Goal: Task Accomplishment & Management: Use online tool/utility

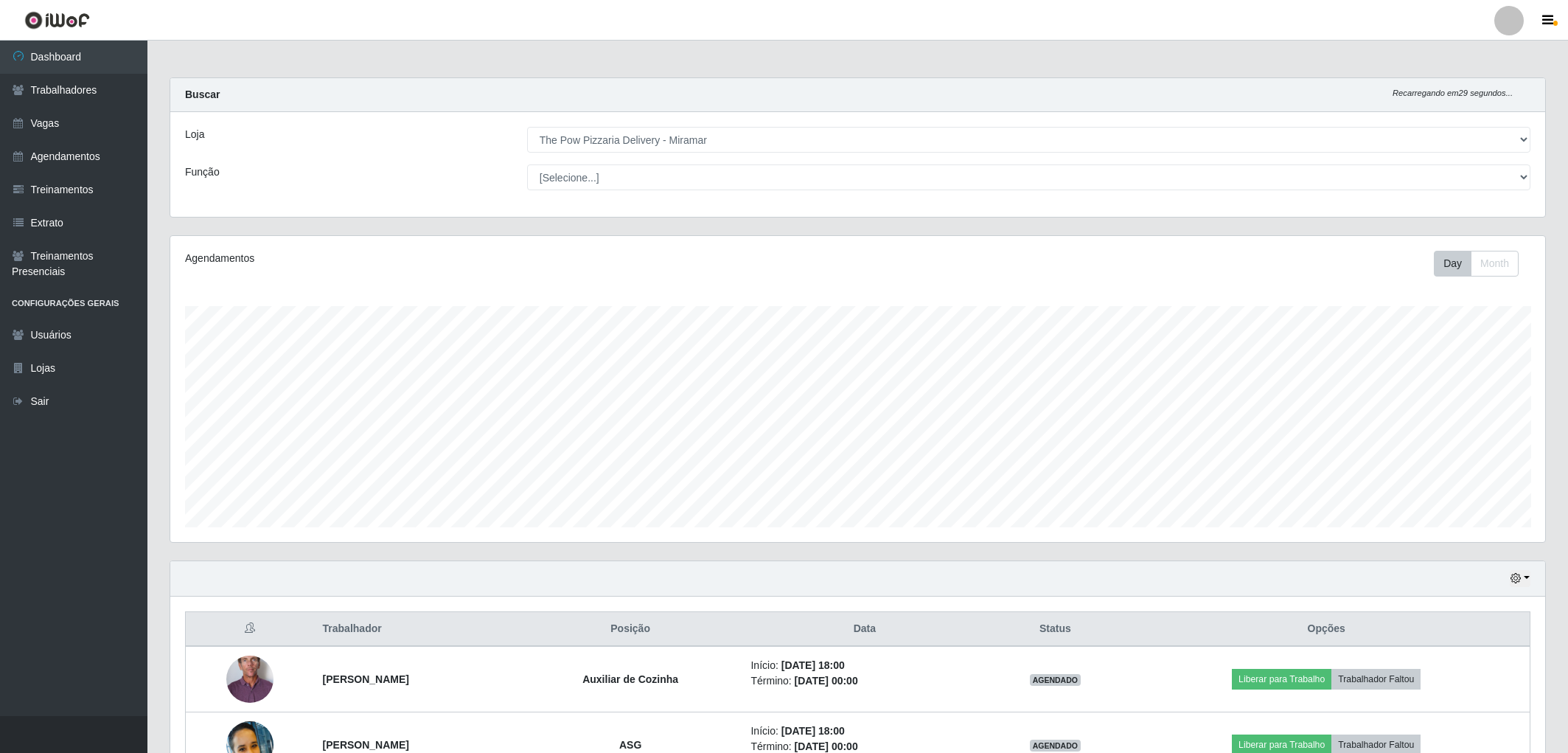
select select "322"
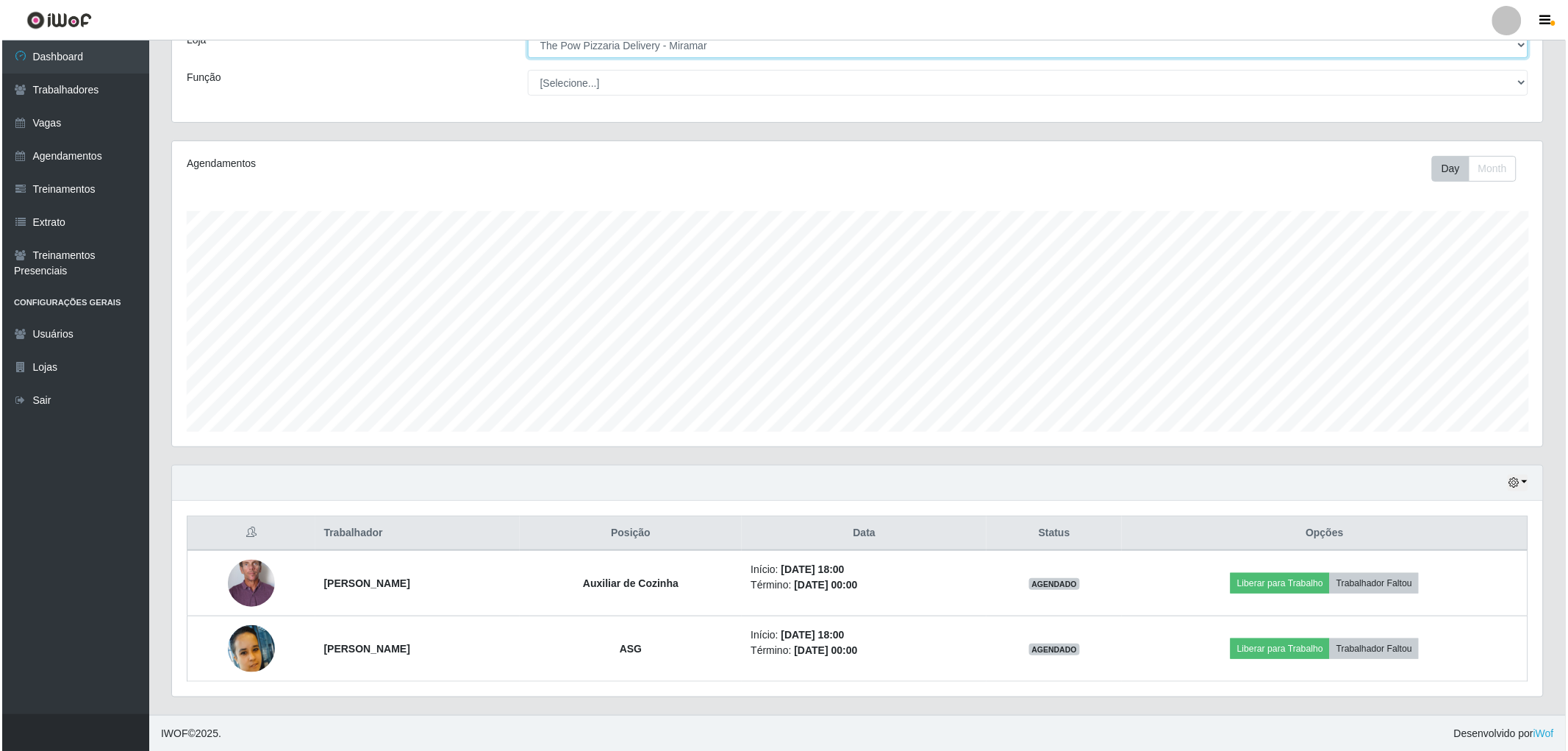
scroll to position [95, 0]
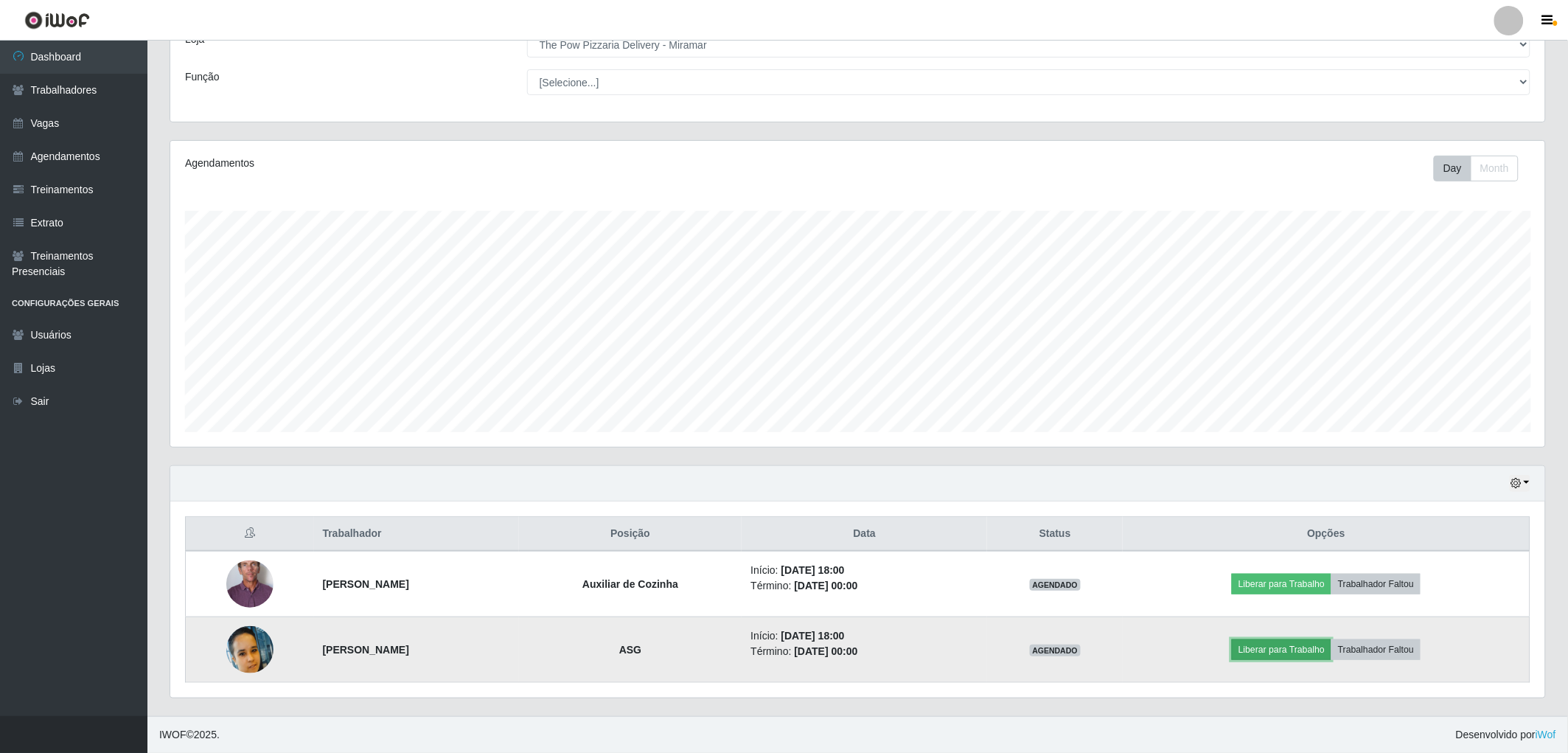
click at [1278, 649] on button "Liberar para Trabalho" at bounding box center [1281, 649] width 99 height 21
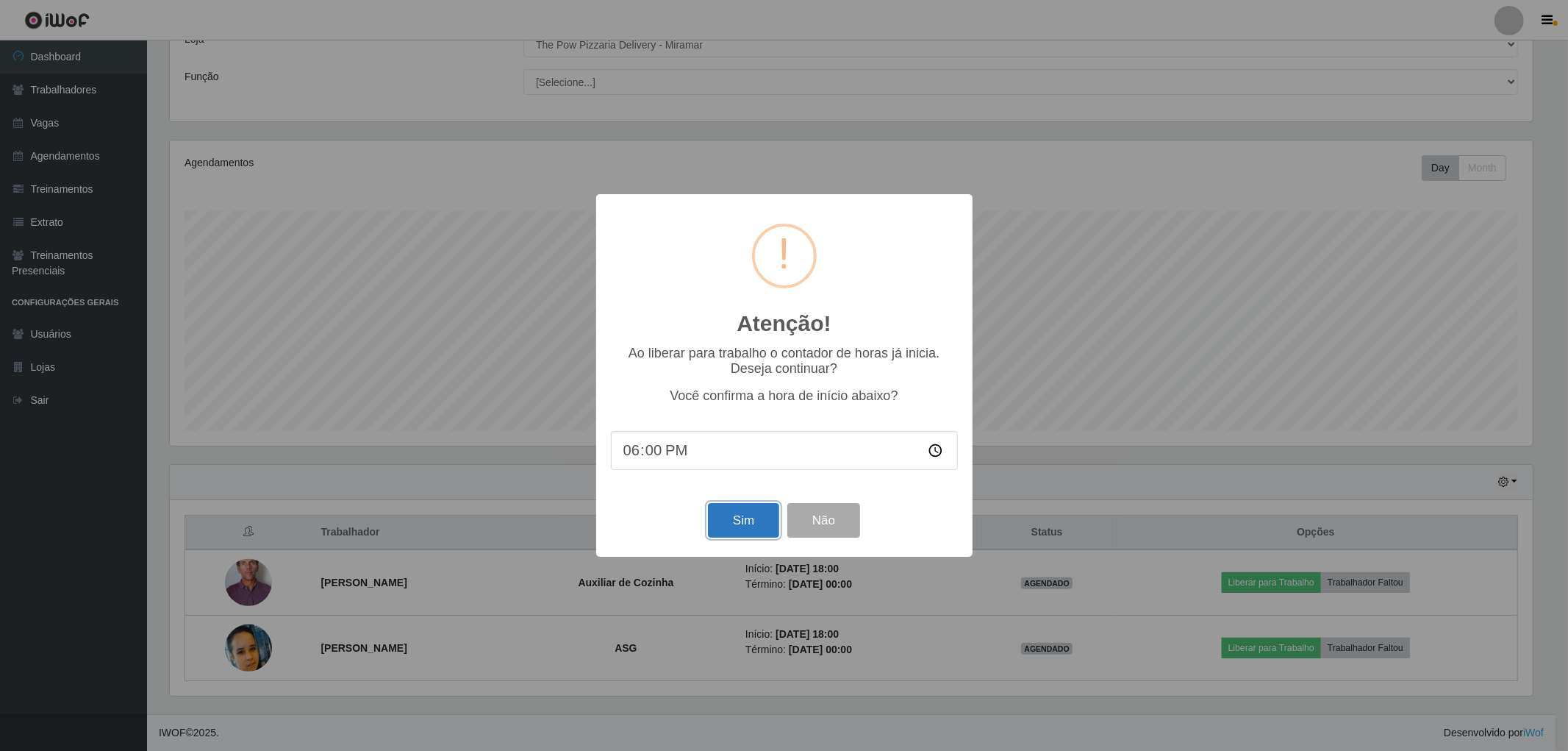
click at [754, 527] on button "Sim" at bounding box center [744, 519] width 71 height 35
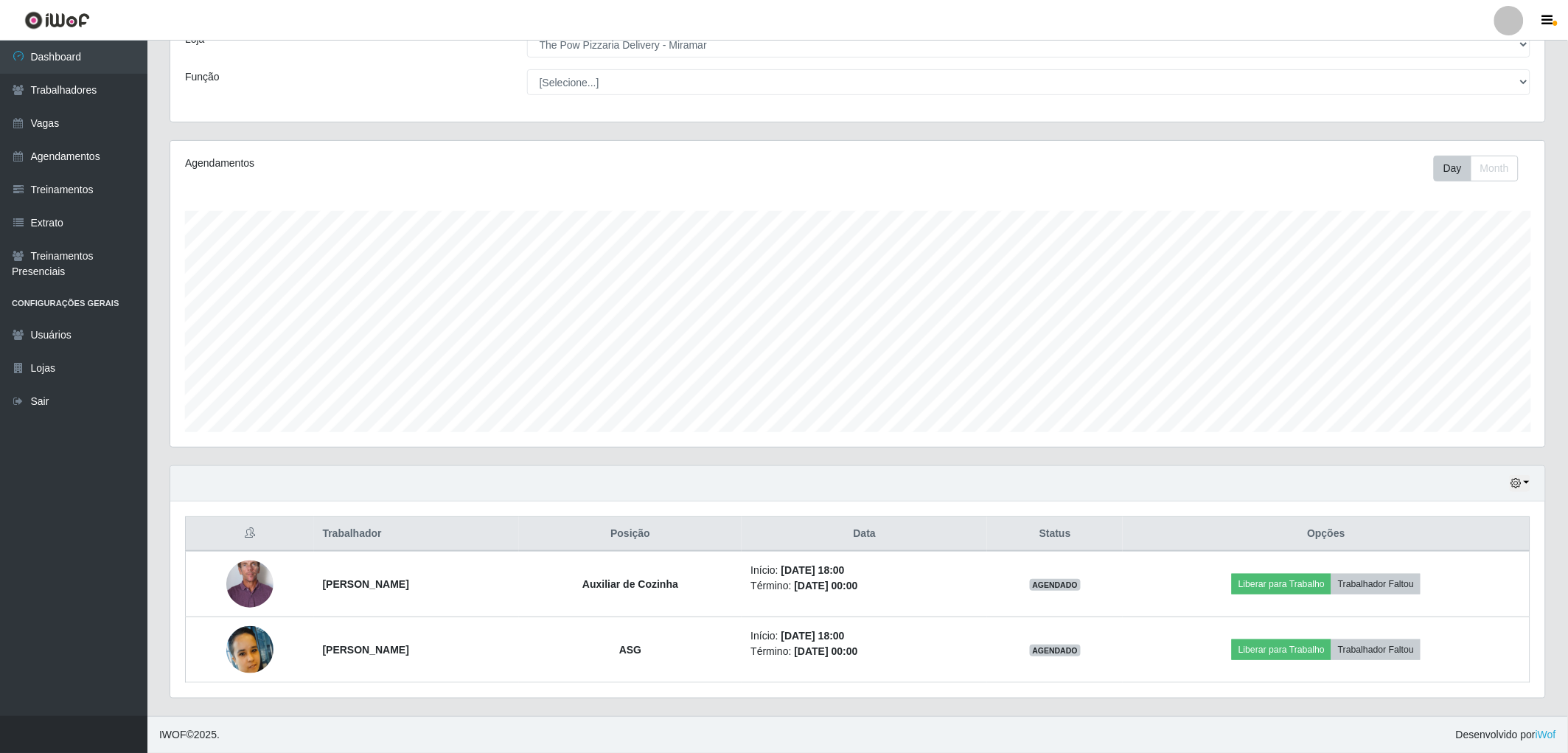
scroll to position [305, 1379]
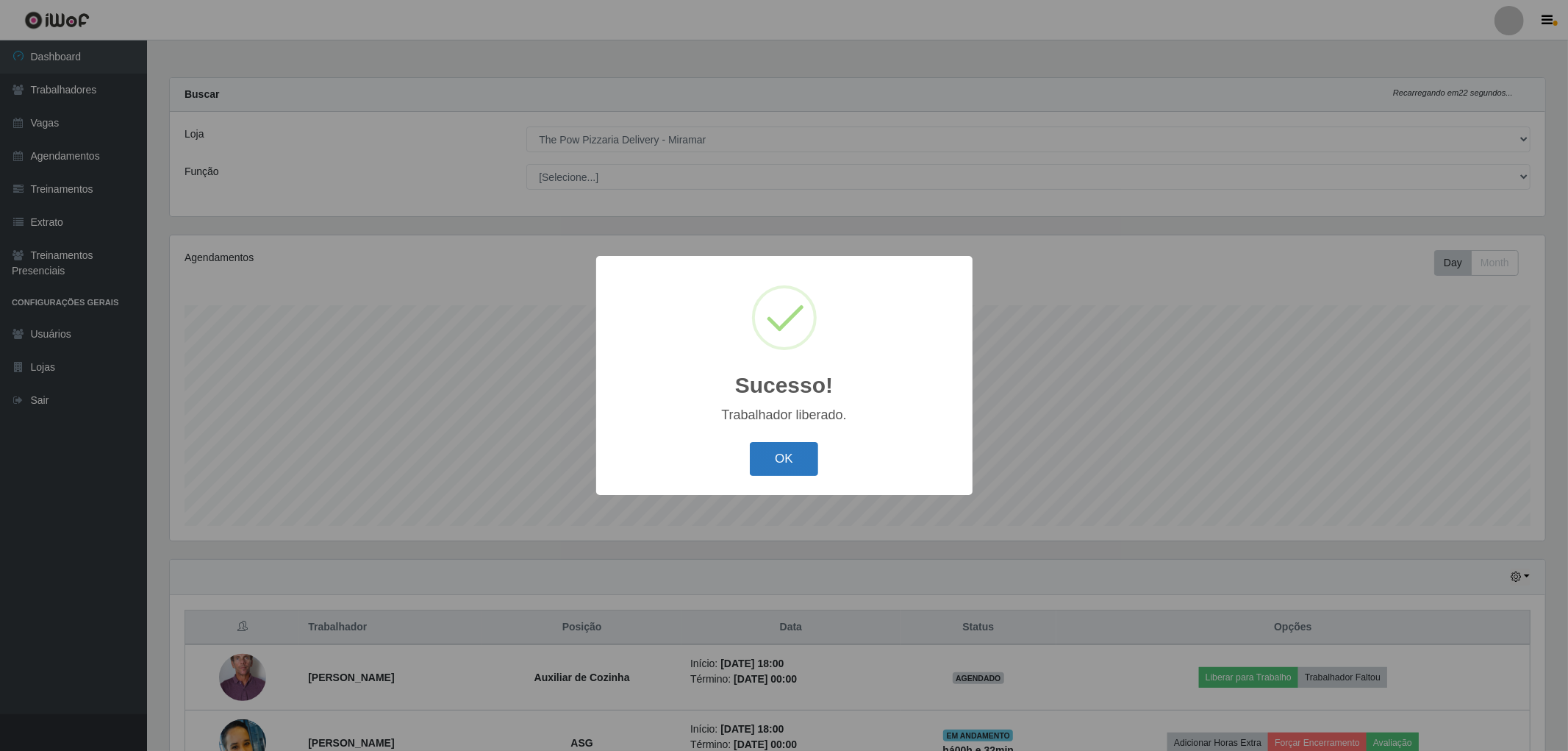
click at [768, 449] on button "OK" at bounding box center [784, 459] width 69 height 35
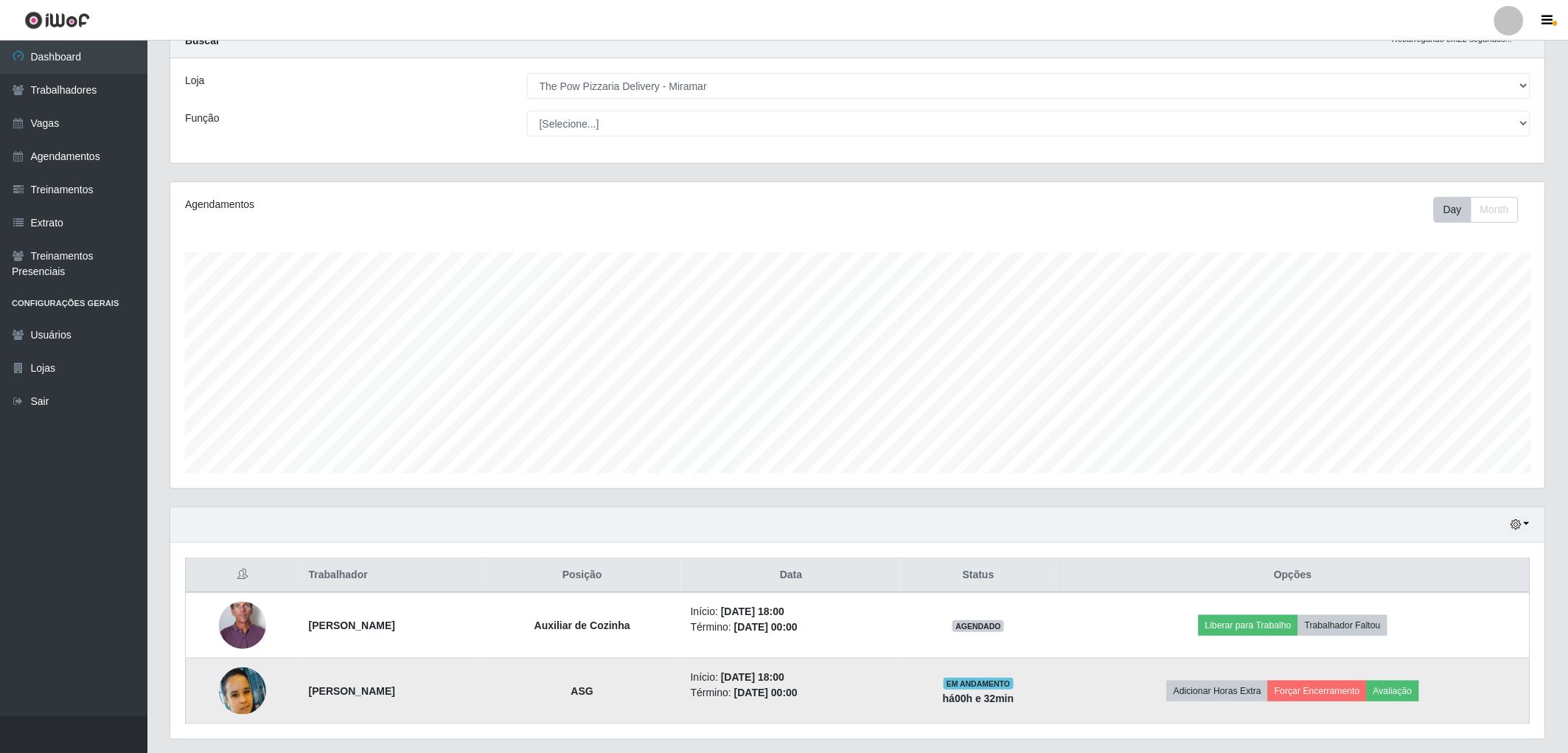
scroll to position [95, 0]
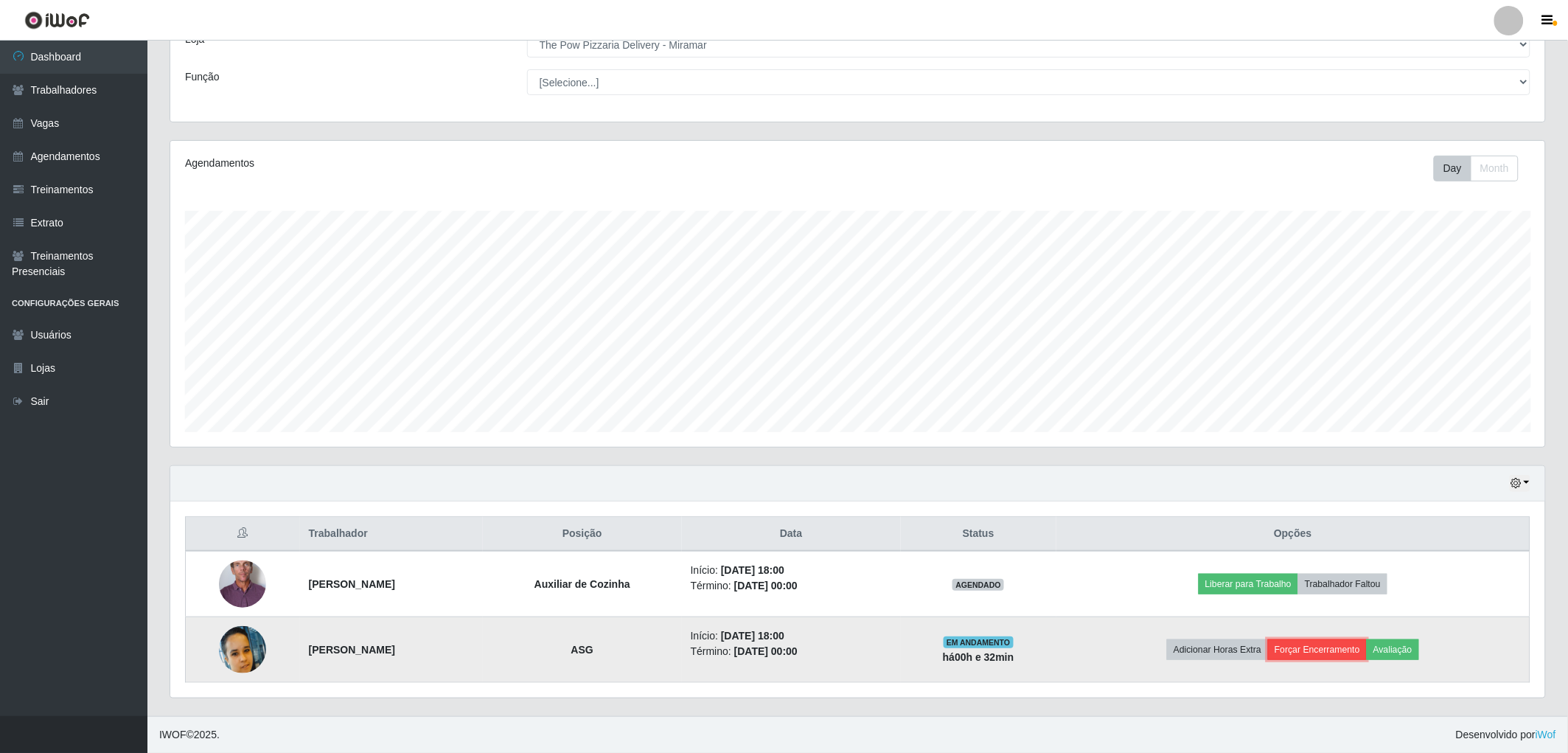
click at [1357, 654] on button "Forçar Encerramento" at bounding box center [1317, 649] width 99 height 21
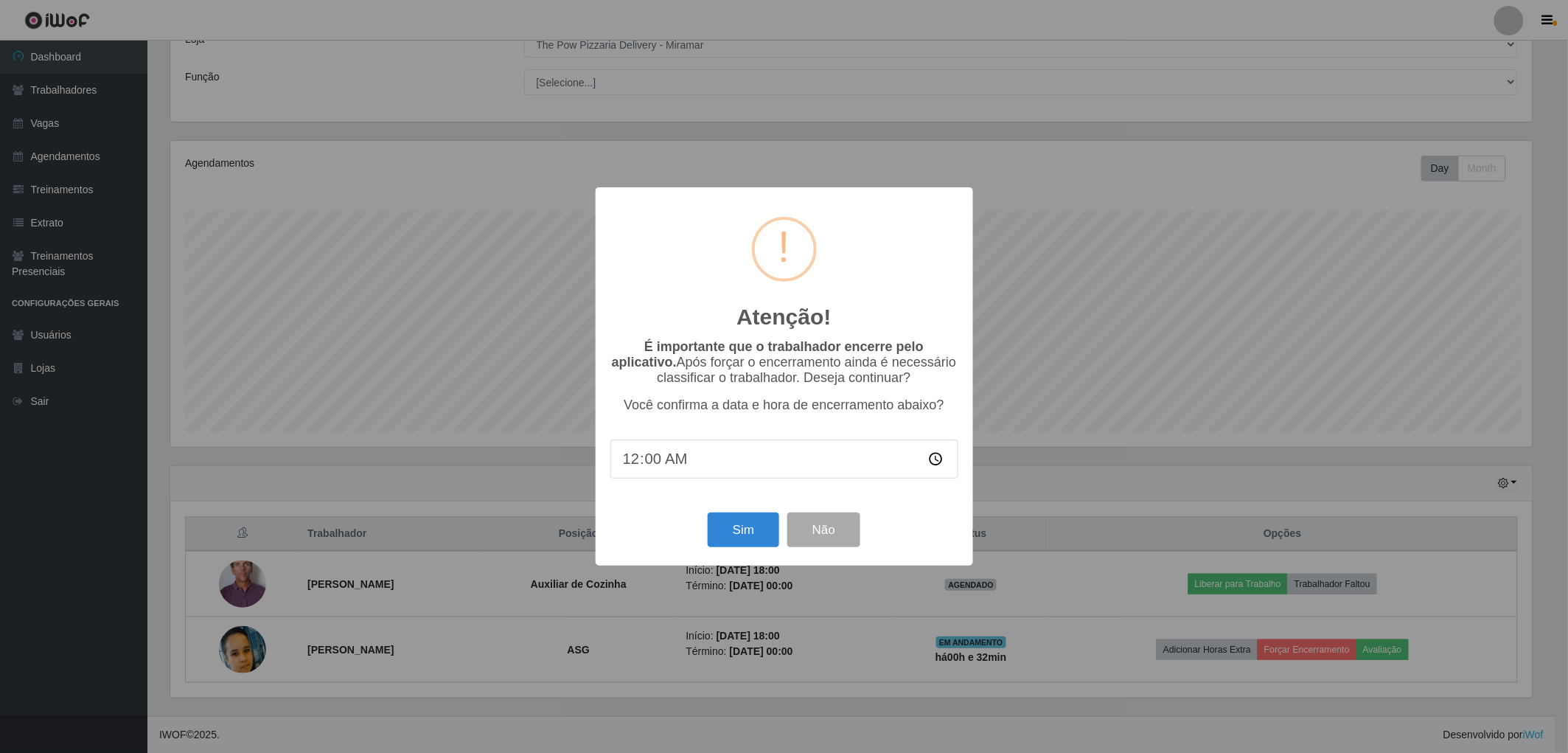
scroll to position [305, 1366]
click at [750, 527] on button "Sim" at bounding box center [746, 529] width 71 height 35
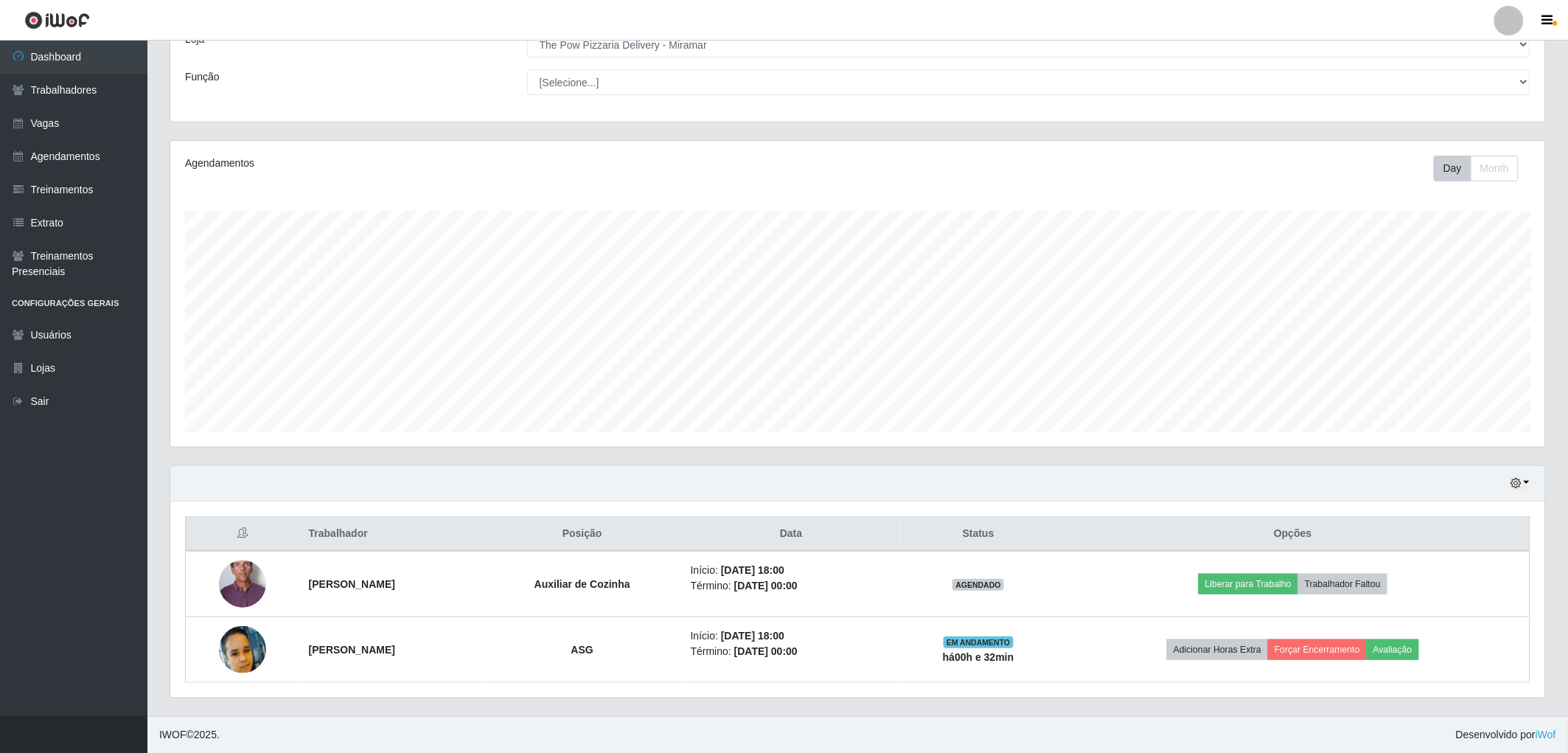
scroll to position [305, 1379]
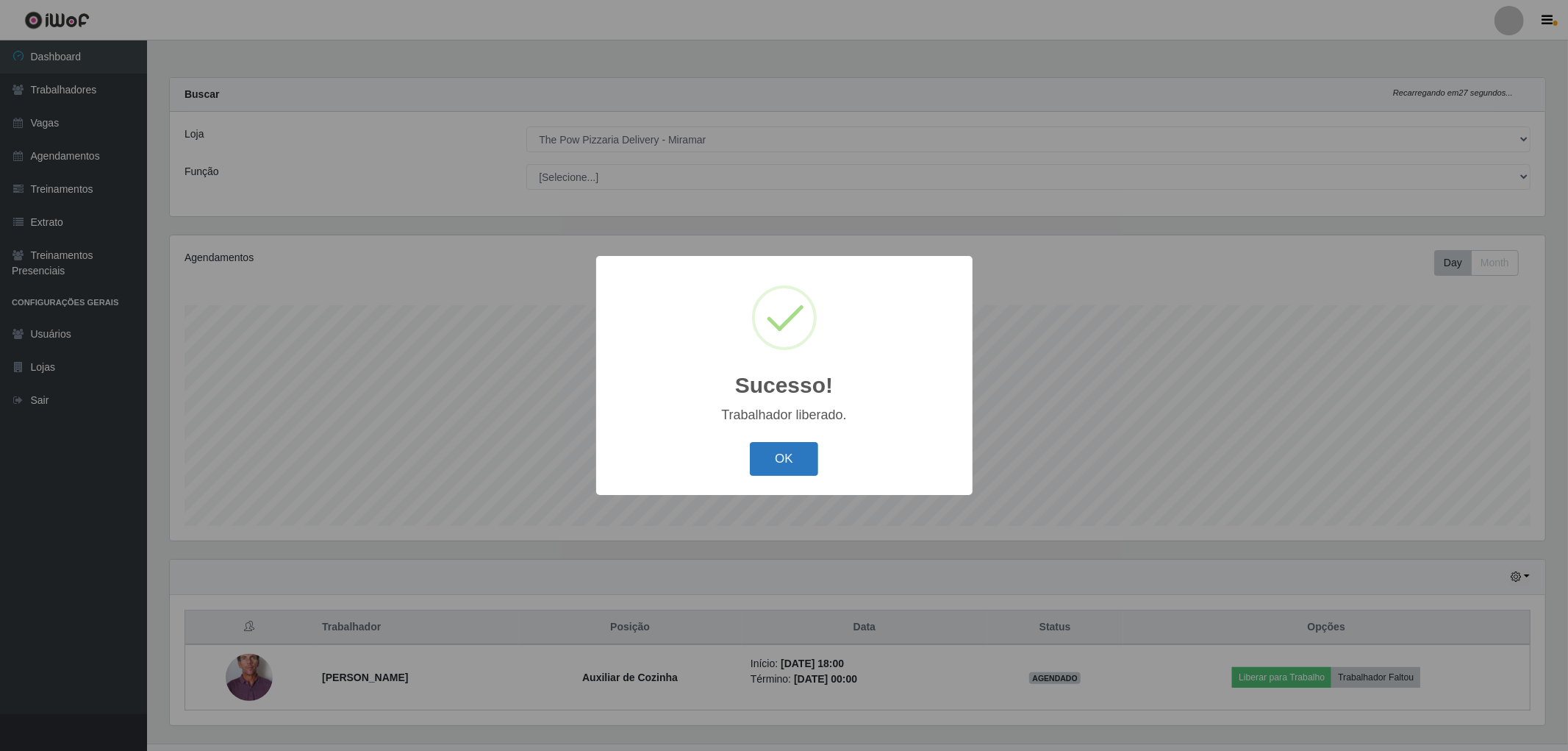
click at [759, 454] on button "OK" at bounding box center [784, 459] width 69 height 35
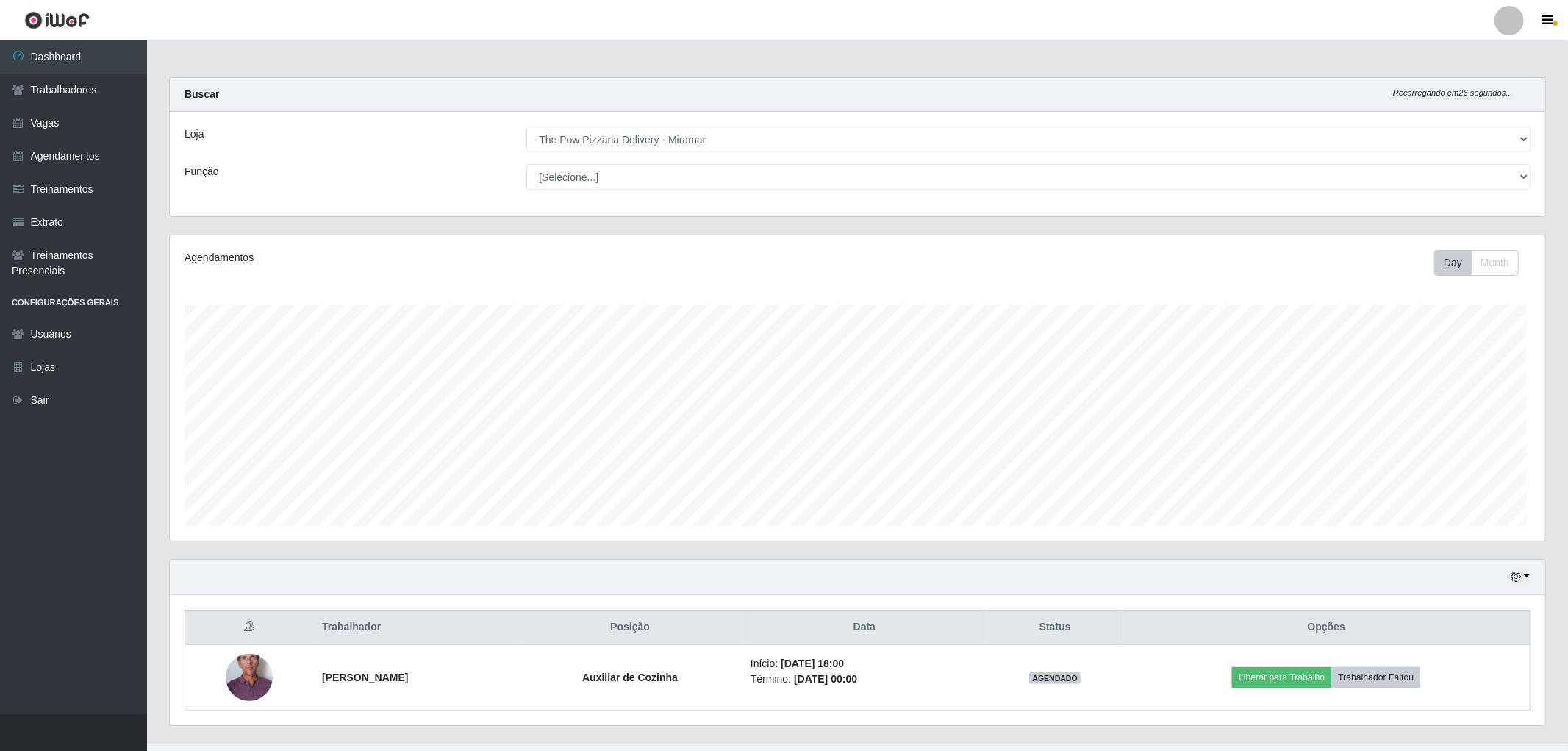
scroll to position [734868, 733734]
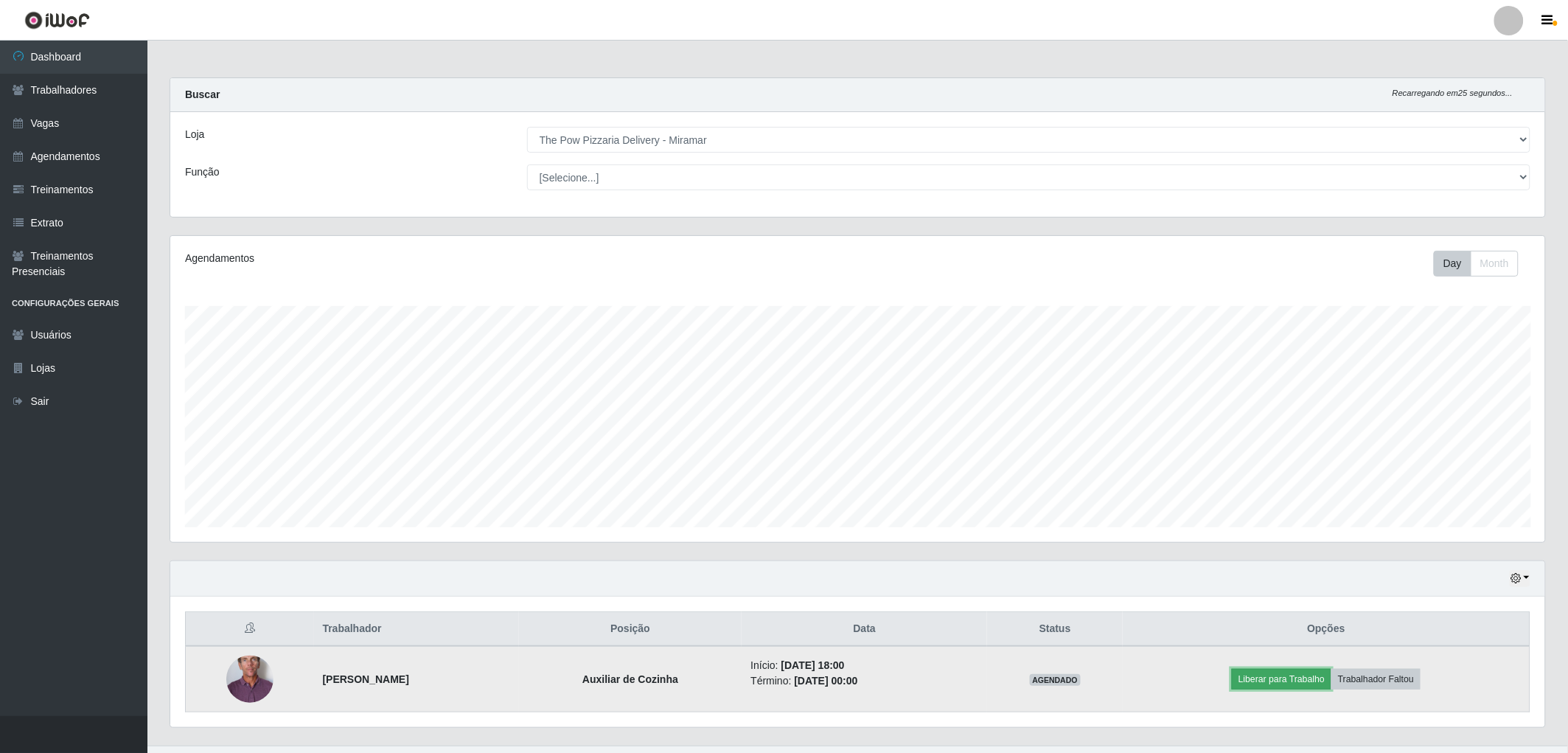
click at [1257, 688] on button "Liberar para Trabalho" at bounding box center [1281, 679] width 99 height 21
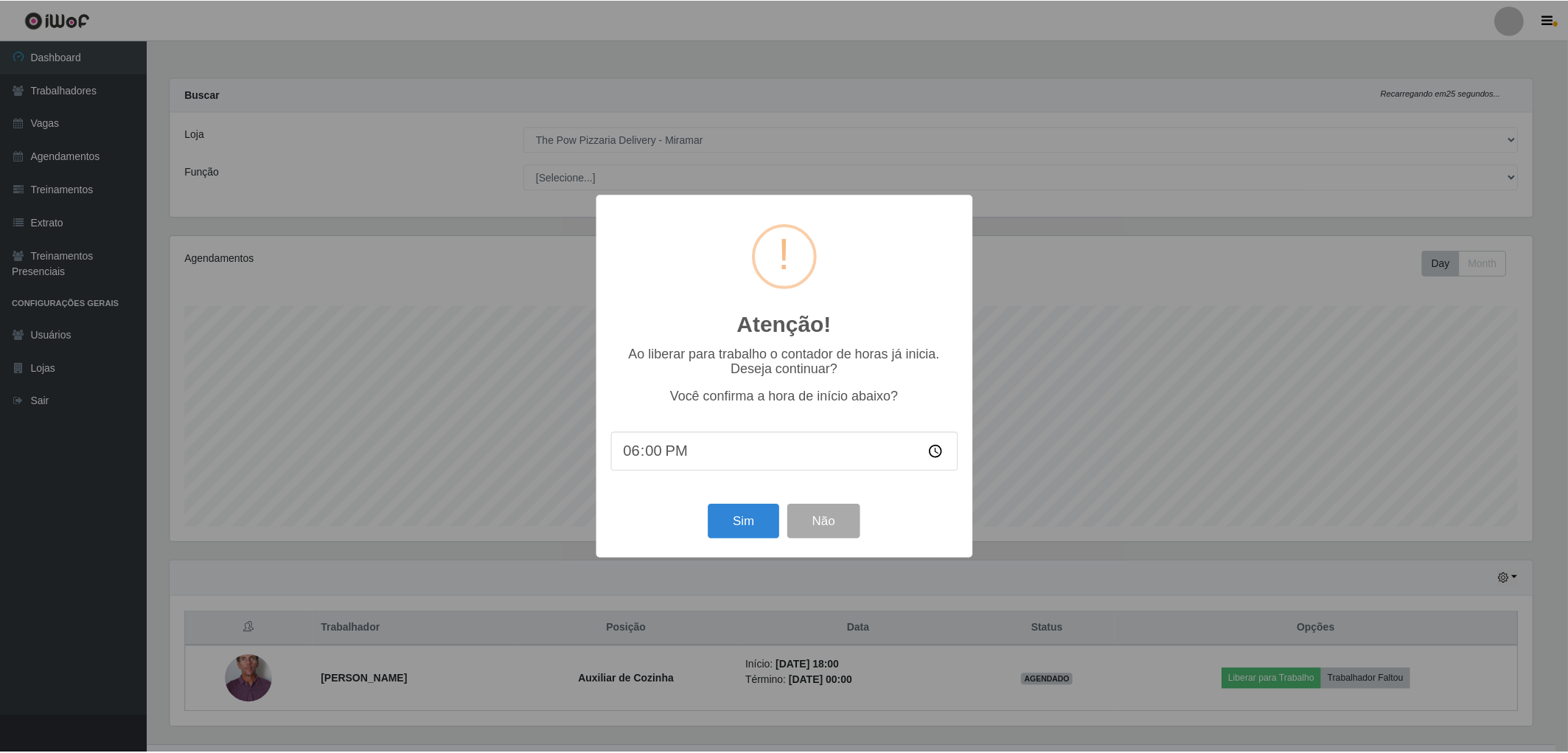
scroll to position [305, 1366]
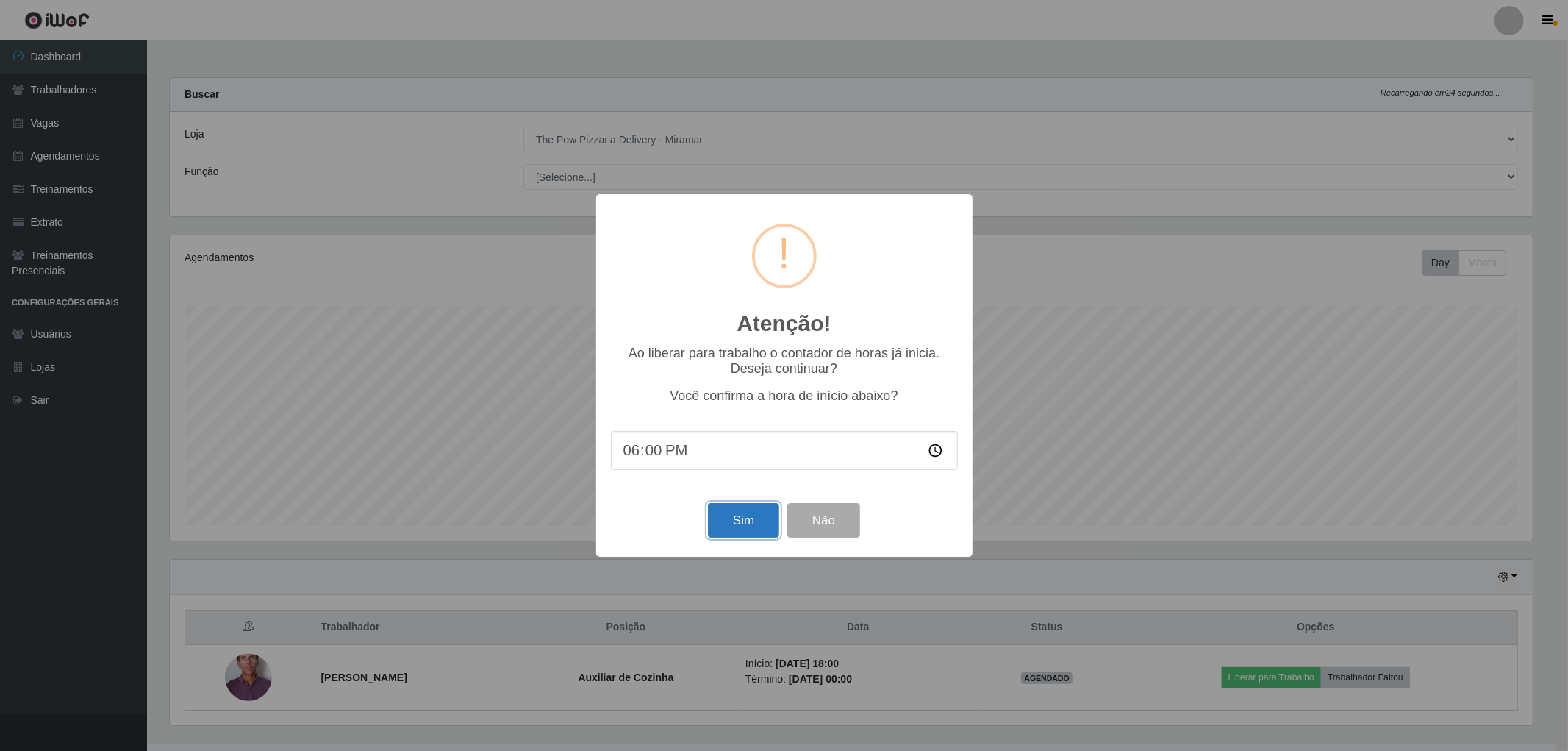
click at [742, 537] on button "Sim" at bounding box center [744, 519] width 71 height 35
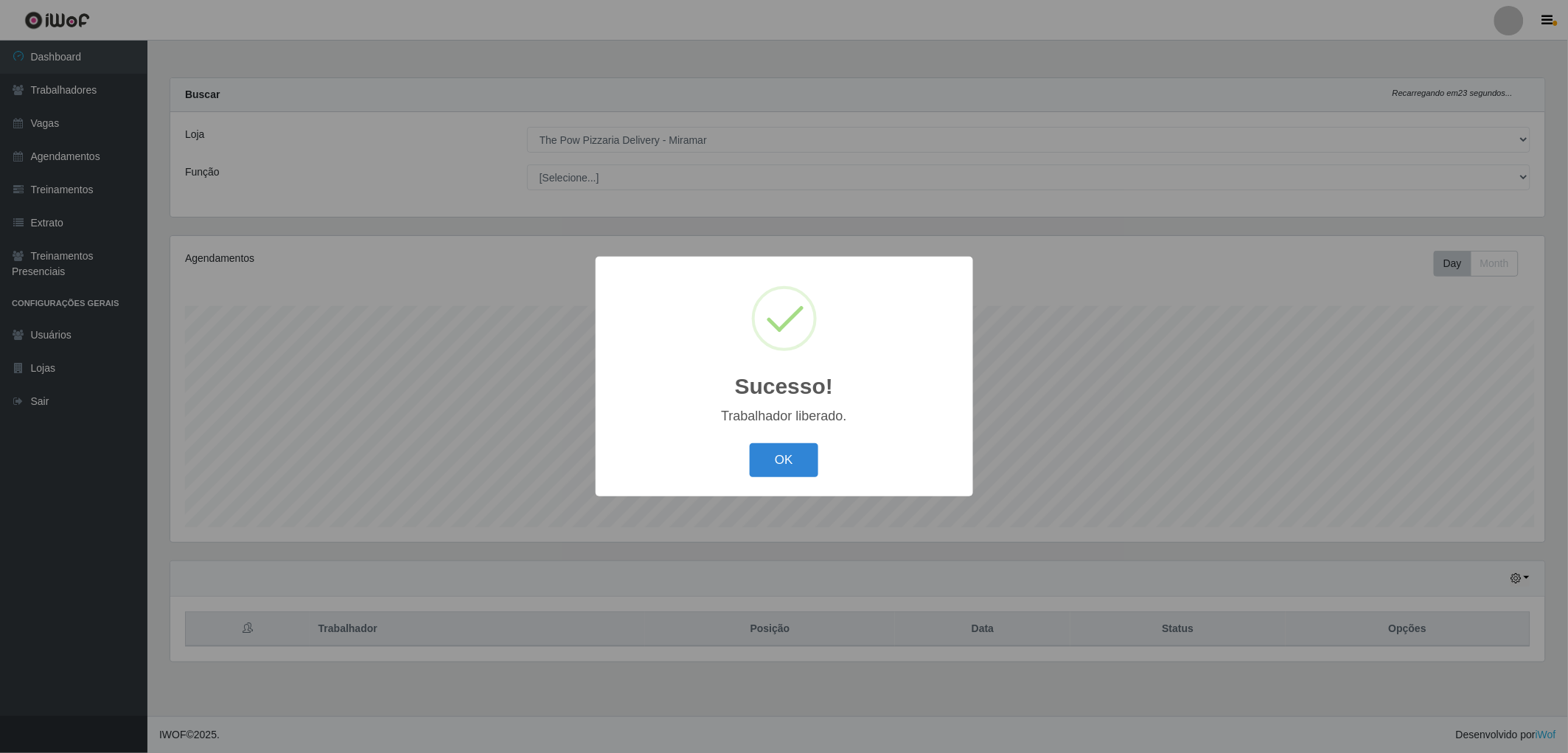
scroll to position [305, 1379]
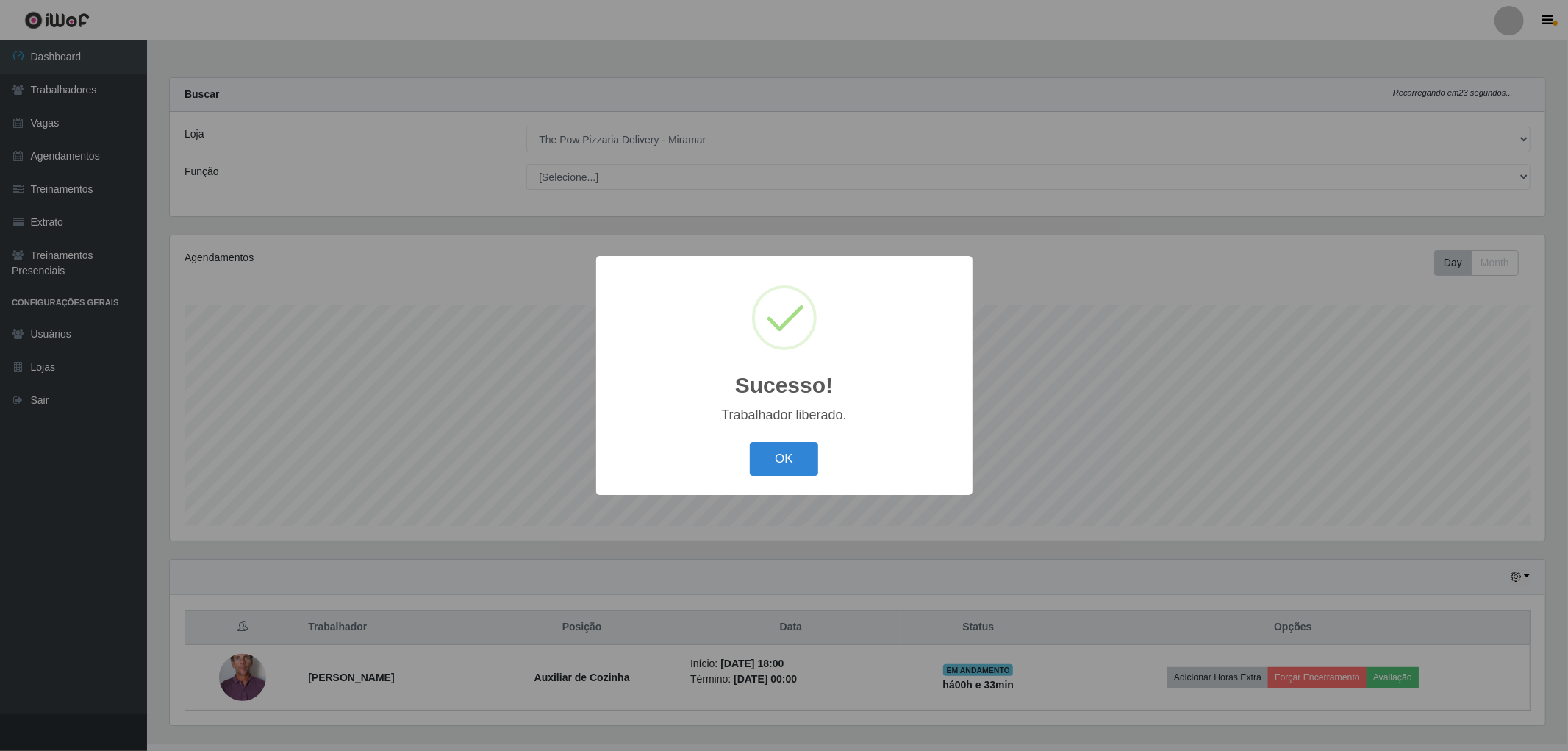
click at [775, 452] on button "OK" at bounding box center [784, 459] width 69 height 35
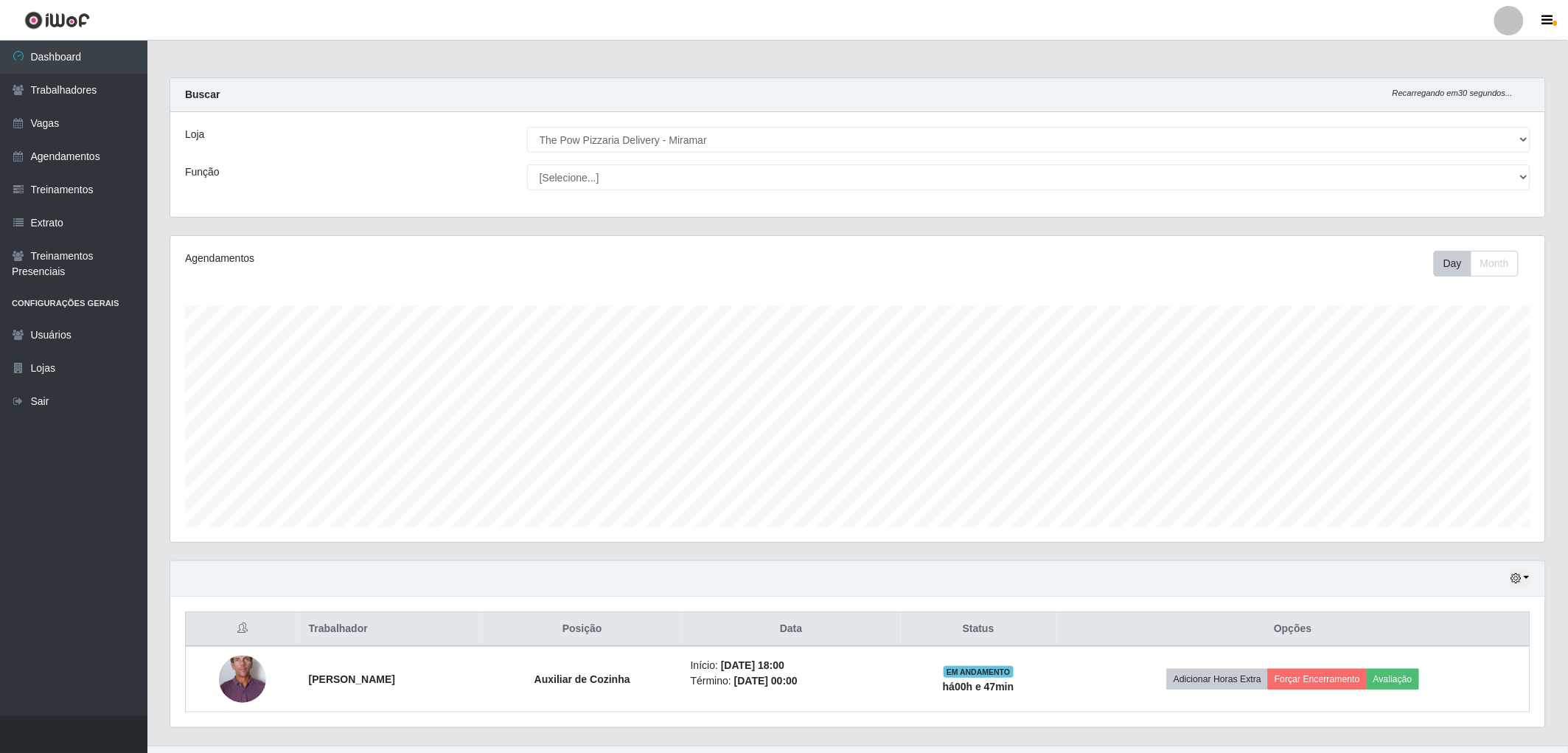
scroll to position [29, 0]
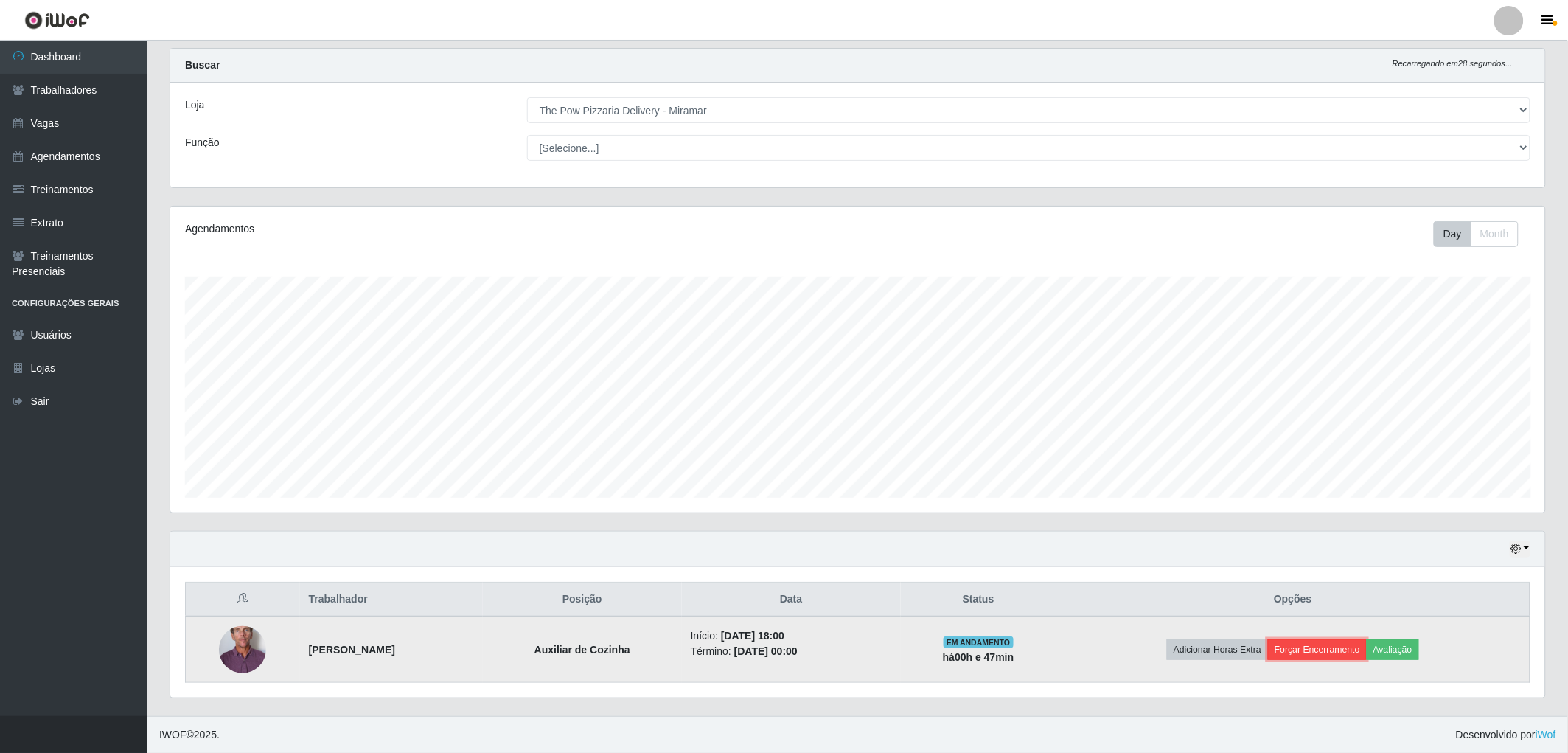
click at [1313, 643] on button "Forçar Encerramento" at bounding box center [1317, 649] width 99 height 21
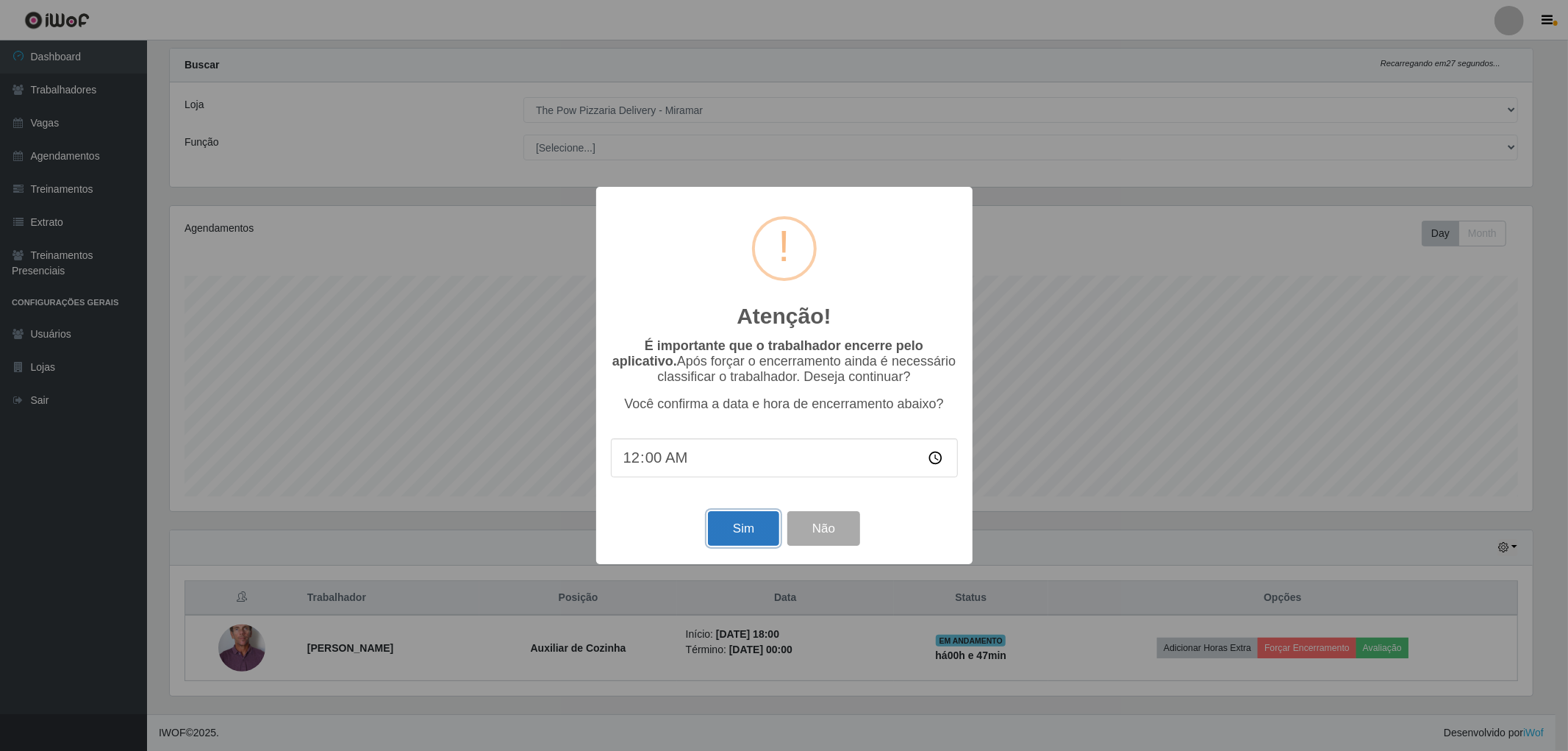
click at [737, 519] on button "Sim" at bounding box center [744, 528] width 71 height 35
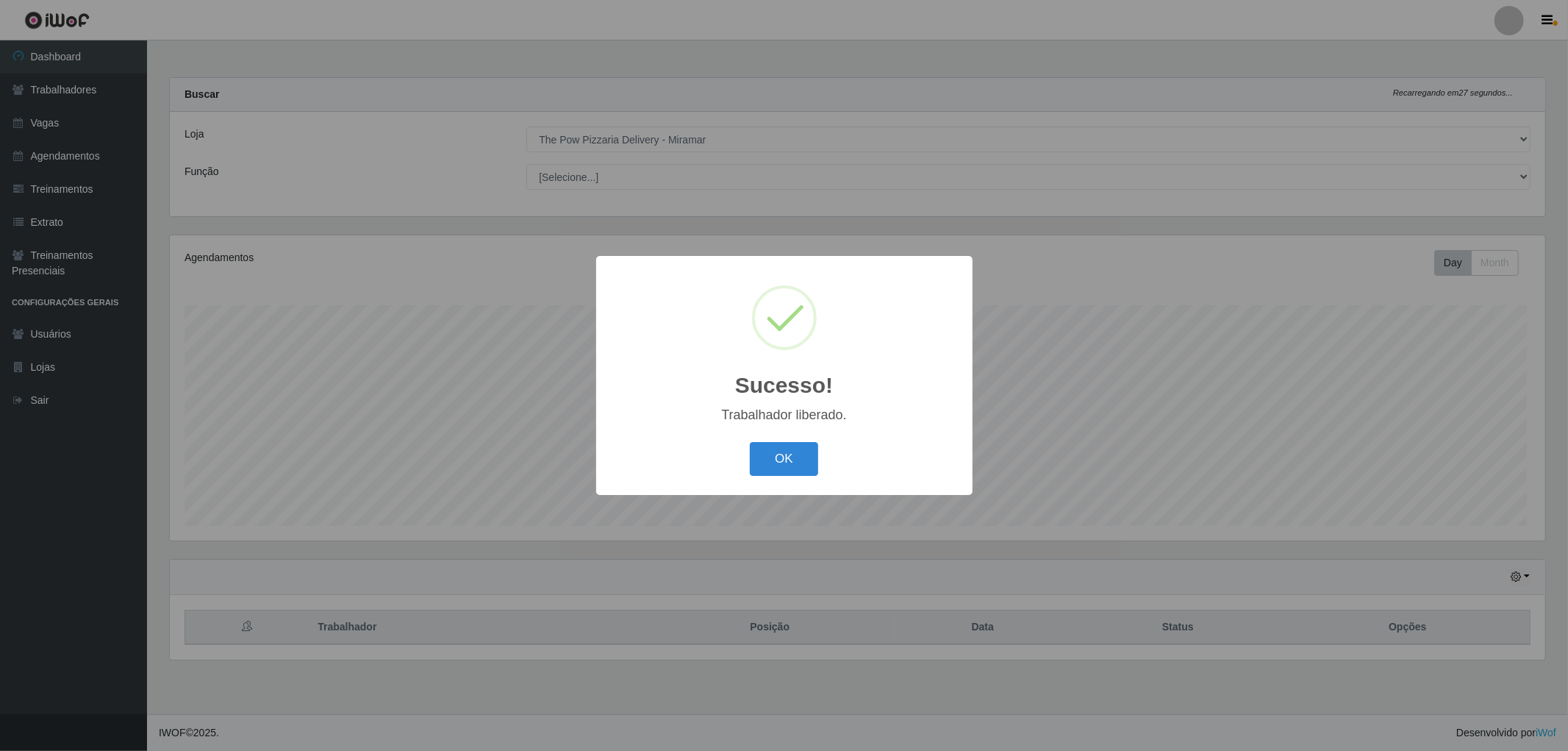
scroll to position [304, 1375]
click at [784, 490] on div "Sucesso! × Trabalhador liberado. OK Cancel" at bounding box center [784, 374] width 377 height 238
click at [777, 461] on button "OK" at bounding box center [784, 459] width 69 height 35
